Goal: Task Accomplishment & Management: Manage account settings

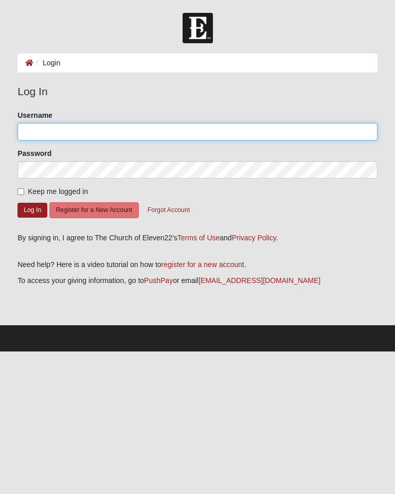
click at [72, 133] on input "Username" at bounding box center [197, 131] width 360 height 17
click at [33, 132] on input "Username" at bounding box center [197, 131] width 360 height 17
type input "phyl364"
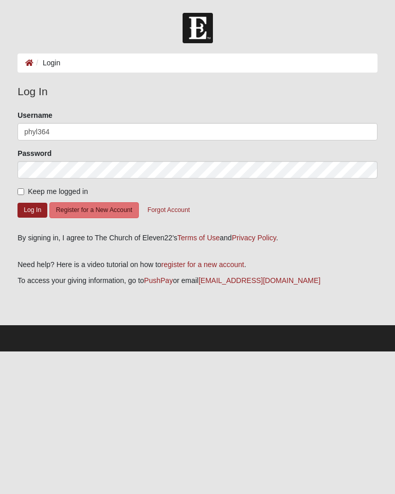
click at [32, 209] on button "Log In" at bounding box center [32, 210] width 30 height 15
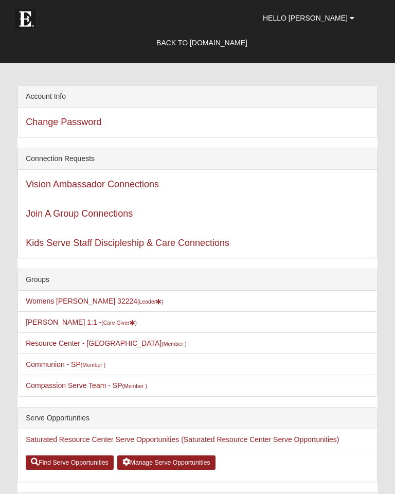
click at [311, 27] on link "Hello [PERSON_NAME]" at bounding box center [308, 18] width 107 height 26
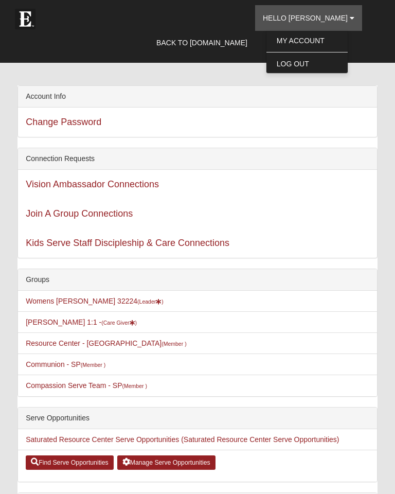
click at [244, 145] on div "Account Info Change Password Connection Requests Vision Ambassador Connections …" at bounding box center [197, 499] width 360 height 828
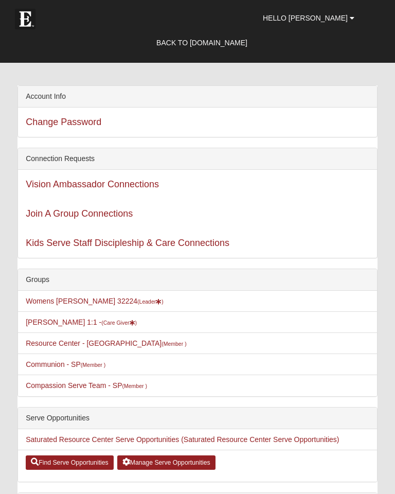
click at [245, 46] on link "Back to [DOMAIN_NAME]" at bounding box center [202, 43] width 106 height 26
